Goal: Transaction & Acquisition: Purchase product/service

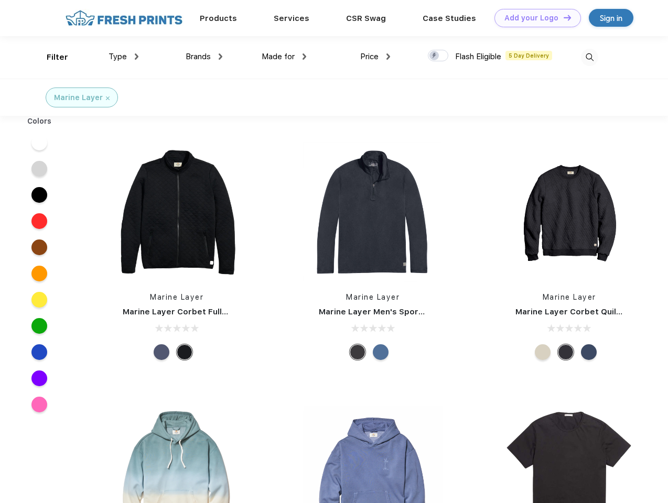
click at [534, 18] on link "Add your Logo Design Tool" at bounding box center [537, 18] width 86 height 18
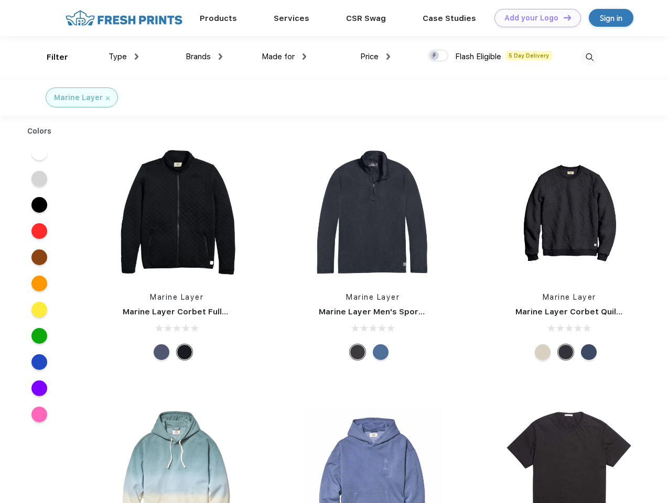
click at [0, 0] on div "Design Tool" at bounding box center [0, 0] width 0 height 0
click at [562, 17] on link "Add your Logo Design Tool" at bounding box center [537, 18] width 86 height 18
click at [50, 57] on div "Filter" at bounding box center [57, 57] width 21 height 12
click at [124, 57] on span "Type" at bounding box center [118, 56] width 18 height 9
click at [204, 57] on span "Brands" at bounding box center [198, 56] width 25 height 9
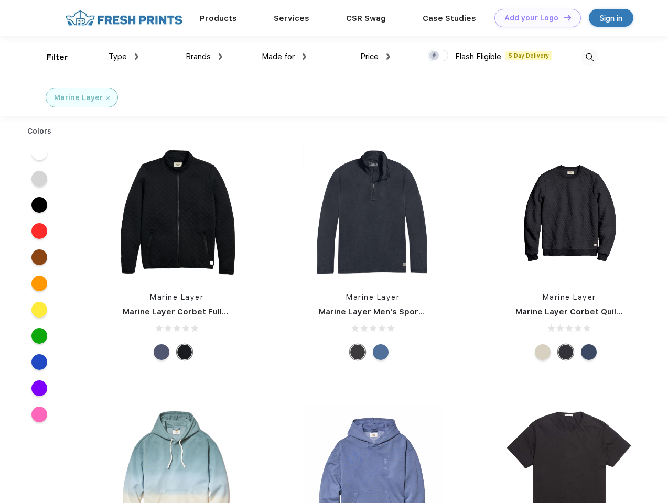
click at [284, 57] on span "Made for" at bounding box center [278, 56] width 33 height 9
click at [375, 57] on span "Price" at bounding box center [369, 56] width 18 height 9
click at [438, 56] on div at bounding box center [438, 56] width 20 height 12
click at [435, 56] on input "checkbox" at bounding box center [431, 52] width 7 height 7
click at [589, 57] on img at bounding box center [589, 57] width 17 height 17
